Goal: Information Seeking & Learning: Find specific fact

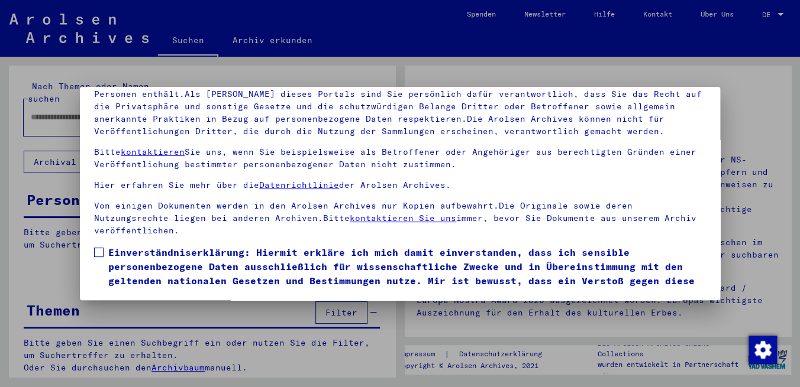
scroll to position [44, 0]
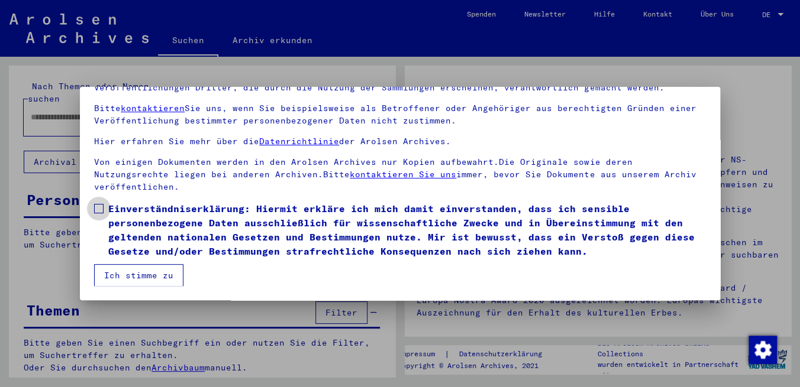
click at [97, 206] on span at bounding box center [98, 208] width 9 height 9
click at [134, 277] on button "Ich stimme zu" at bounding box center [138, 275] width 89 height 22
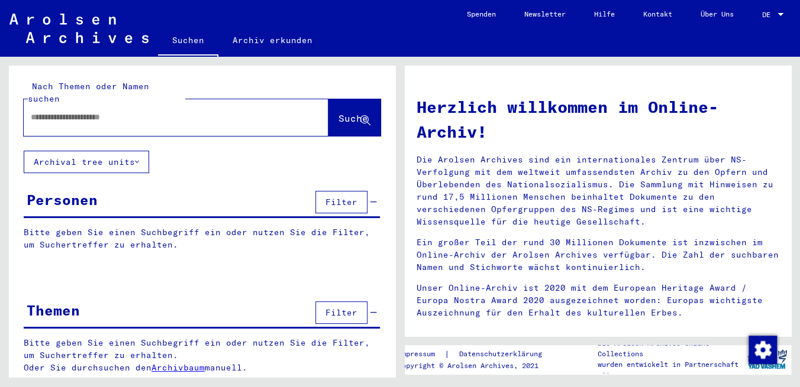
click at [157, 111] on input "text" at bounding box center [162, 117] width 262 height 12
type input "**********"
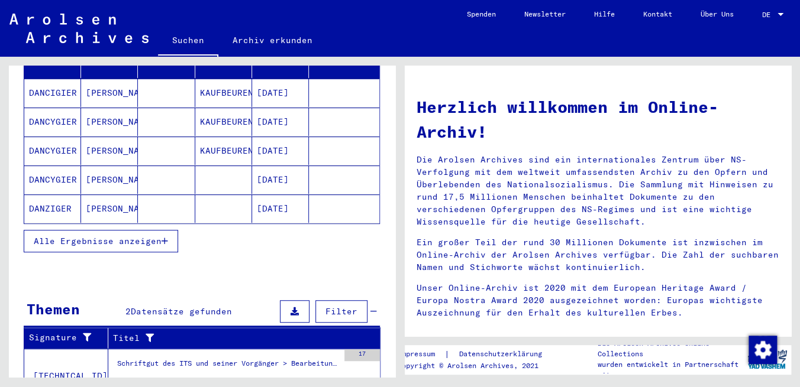
scroll to position [177, 0]
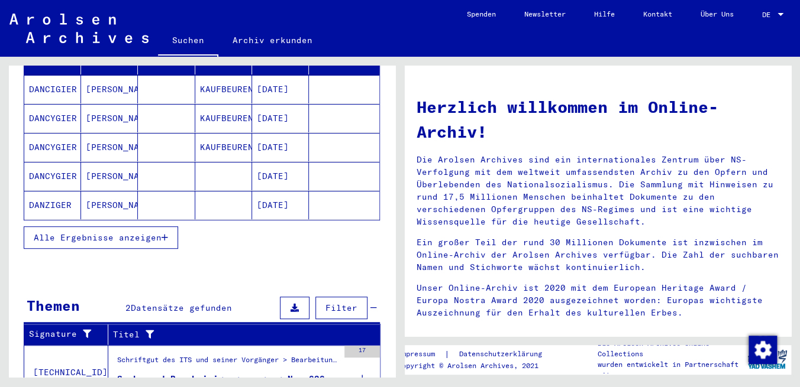
click at [124, 232] on span "Alle Ergebnisse anzeigen" at bounding box center [98, 237] width 128 height 11
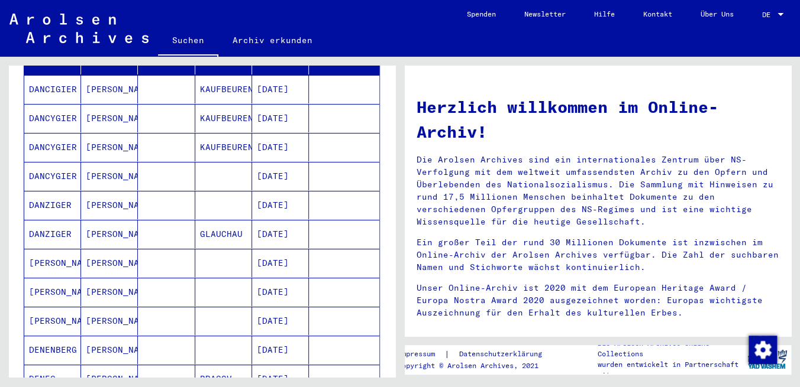
click at [282, 162] on mat-cell "[DATE]" at bounding box center [280, 176] width 57 height 28
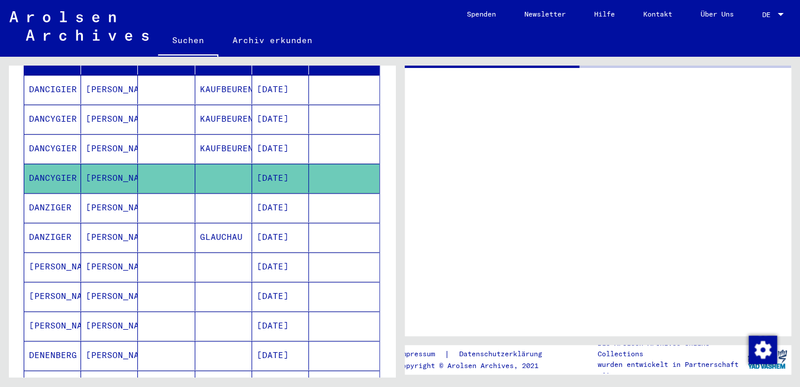
scroll to position [177, 0]
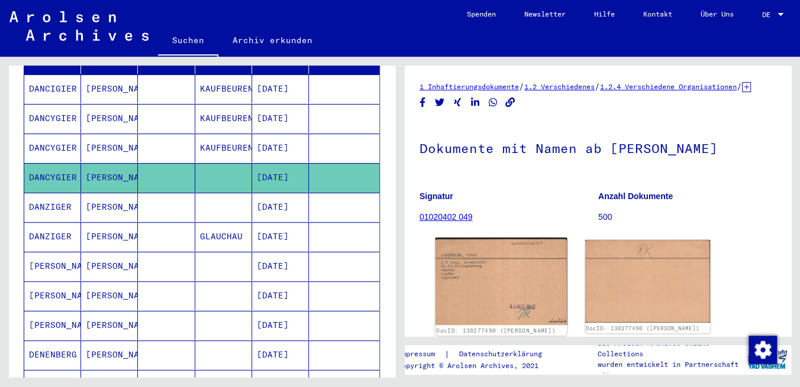
click at [518, 276] on img at bounding box center [500, 282] width 131 height 88
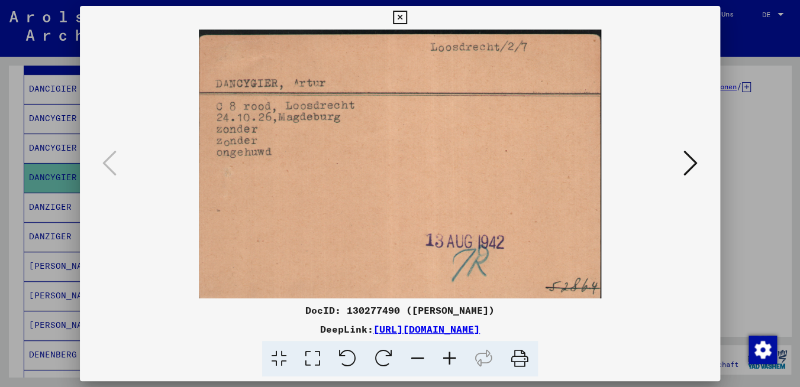
click at [688, 167] on icon at bounding box center [690, 163] width 14 height 28
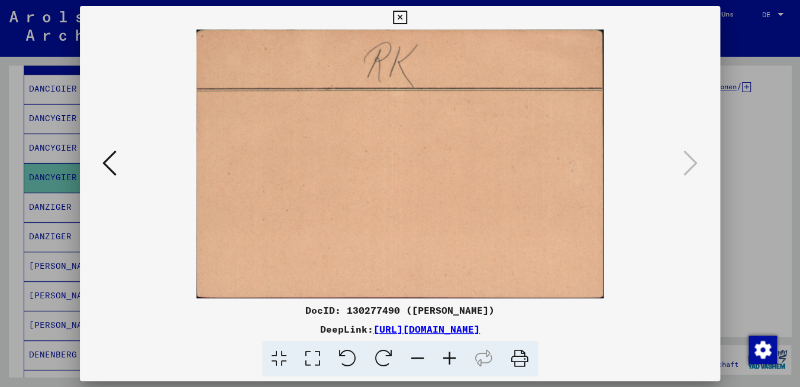
click at [109, 174] on icon at bounding box center [109, 163] width 14 height 28
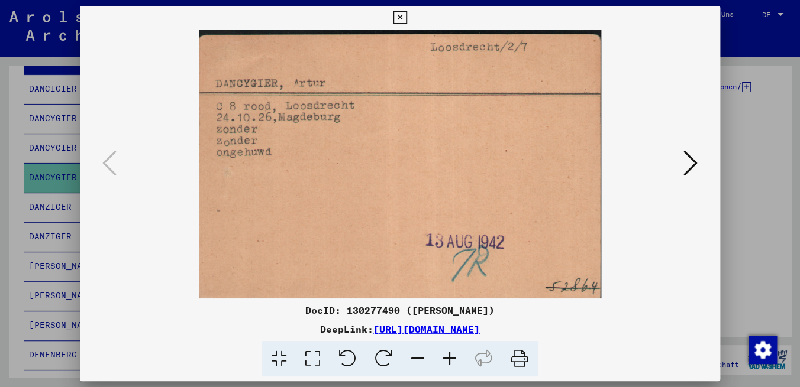
click at [406, 20] on icon at bounding box center [400, 18] width 14 height 14
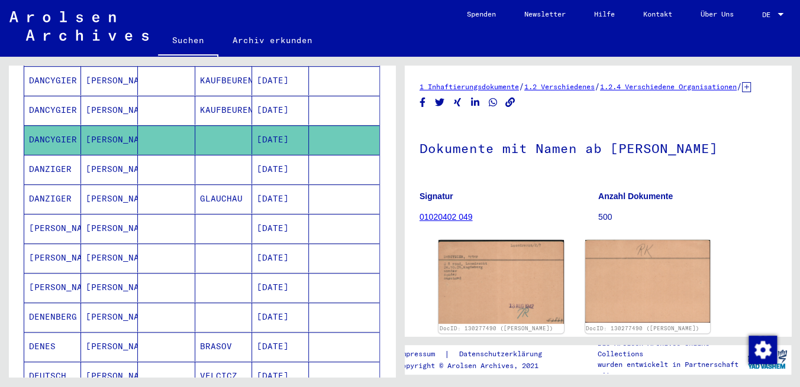
scroll to position [161, 0]
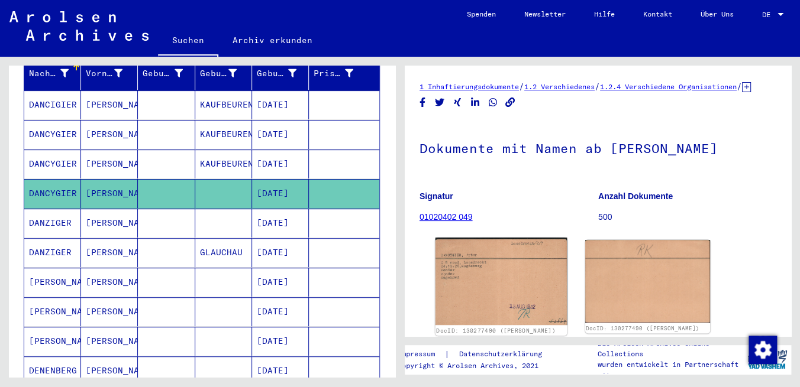
click at [498, 292] on img at bounding box center [500, 282] width 131 height 88
